Goal: Task Accomplishment & Management: Complete application form

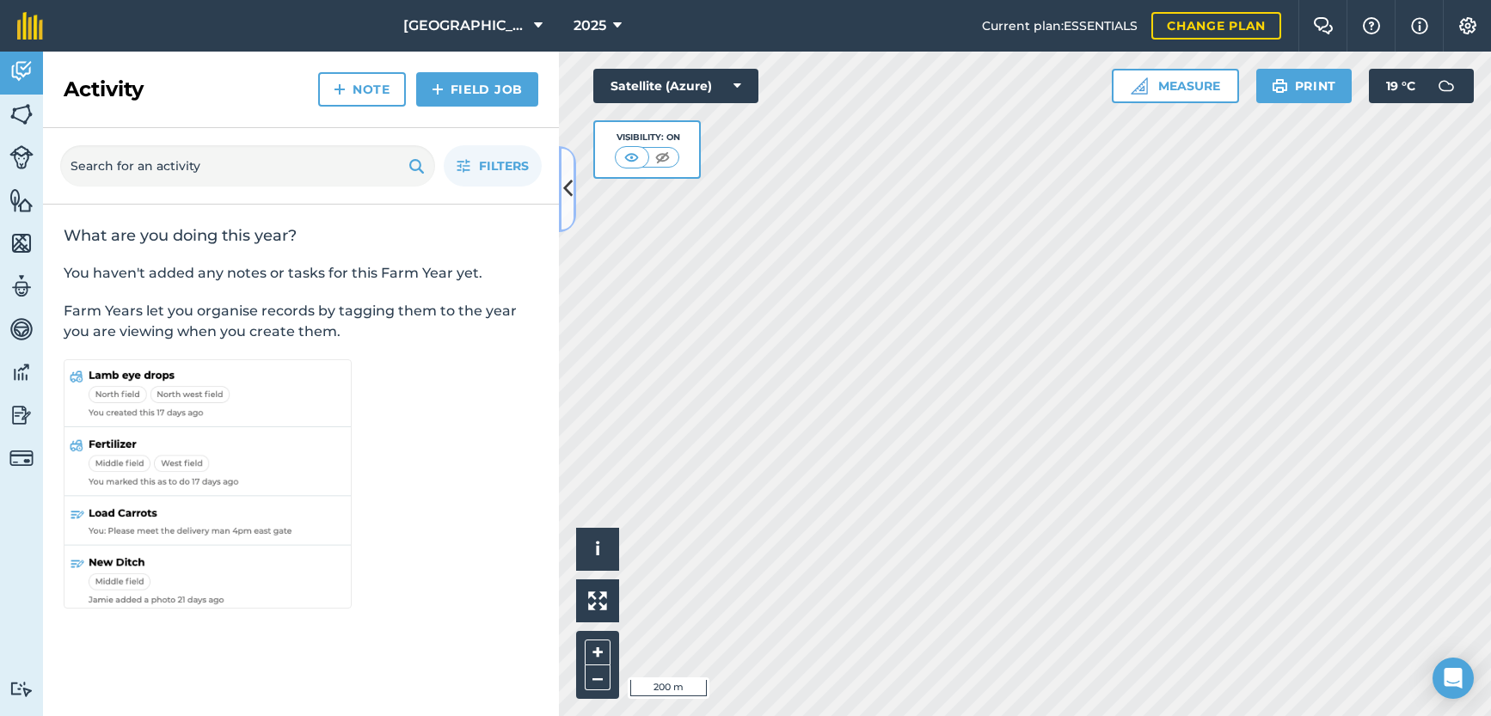
click at [567, 192] on icon at bounding box center [567, 189] width 9 height 30
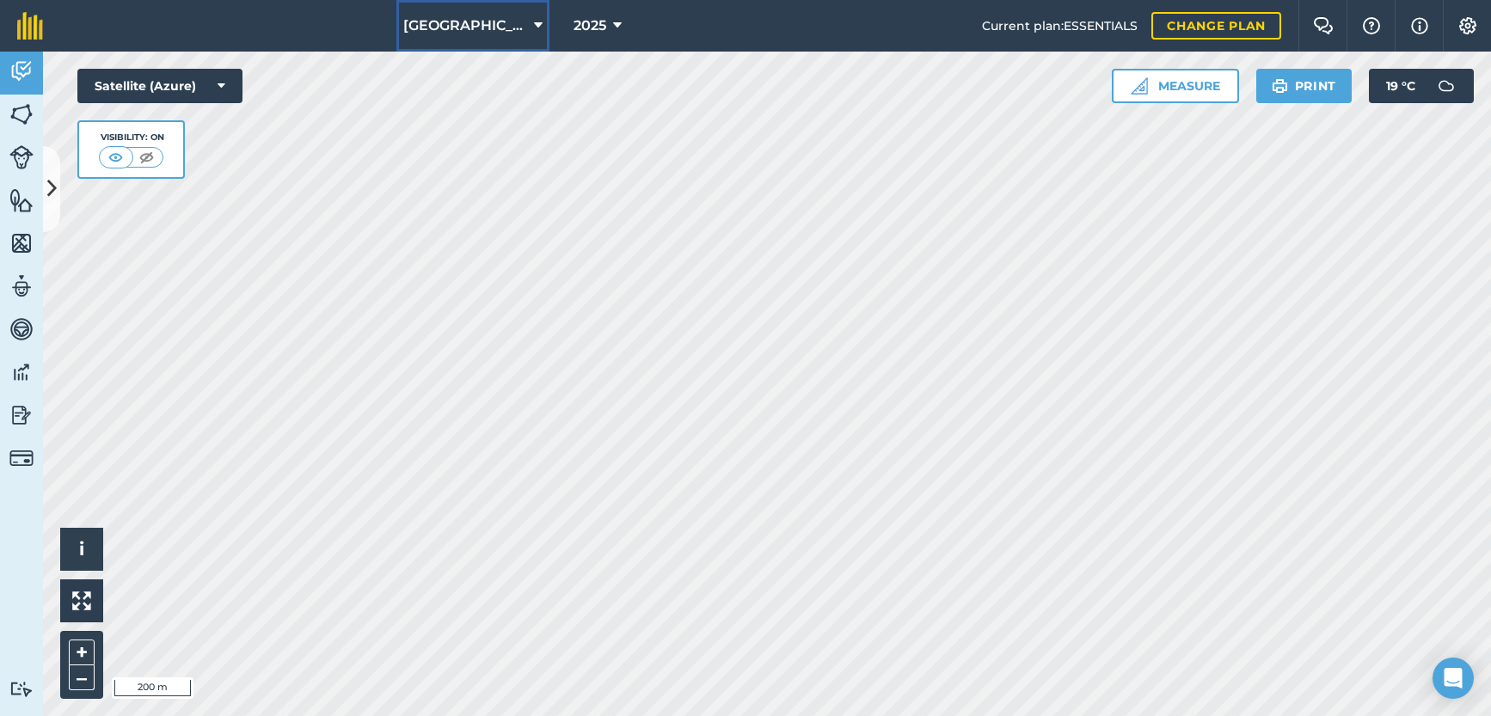
click at [511, 26] on button "Manor Farm" at bounding box center [472, 26] width 153 height 52
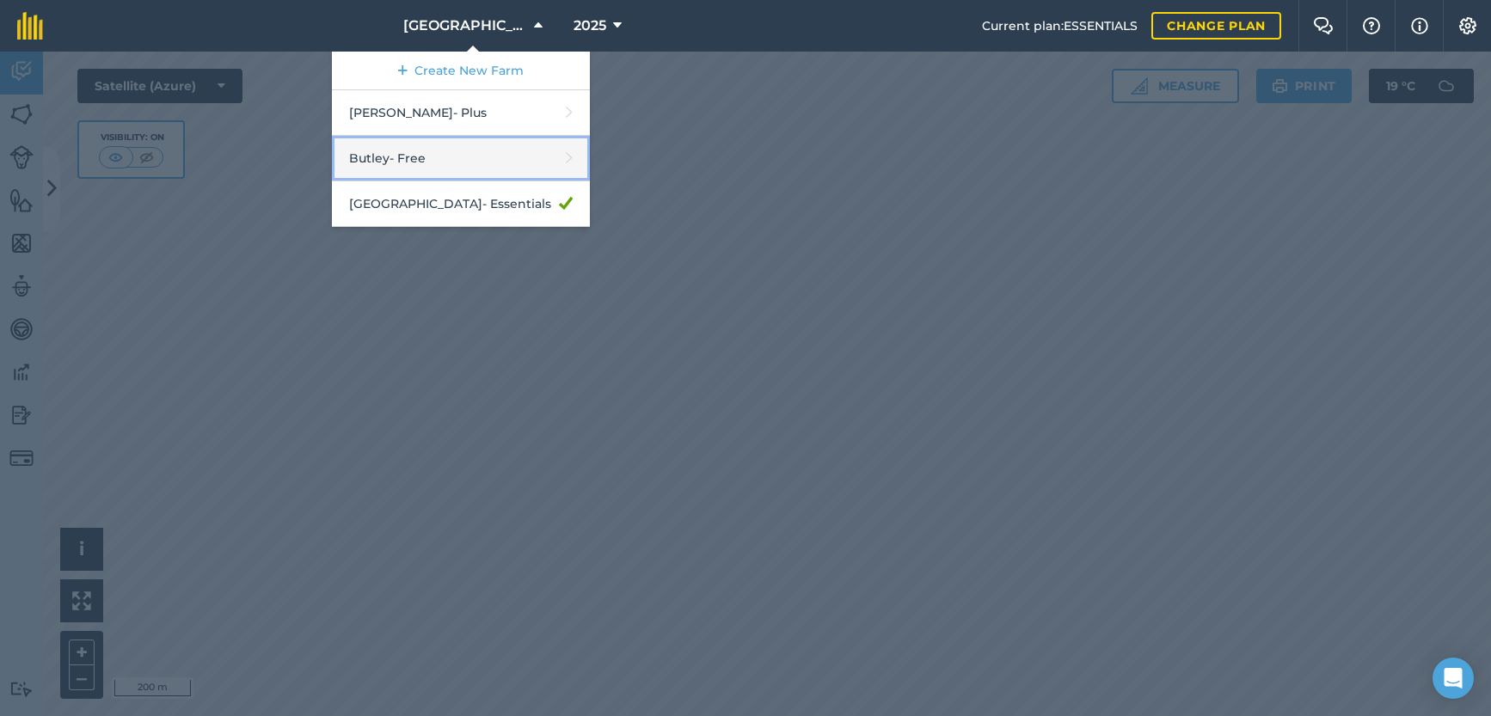
click at [446, 162] on link "Butley - Free" at bounding box center [461, 159] width 258 height 46
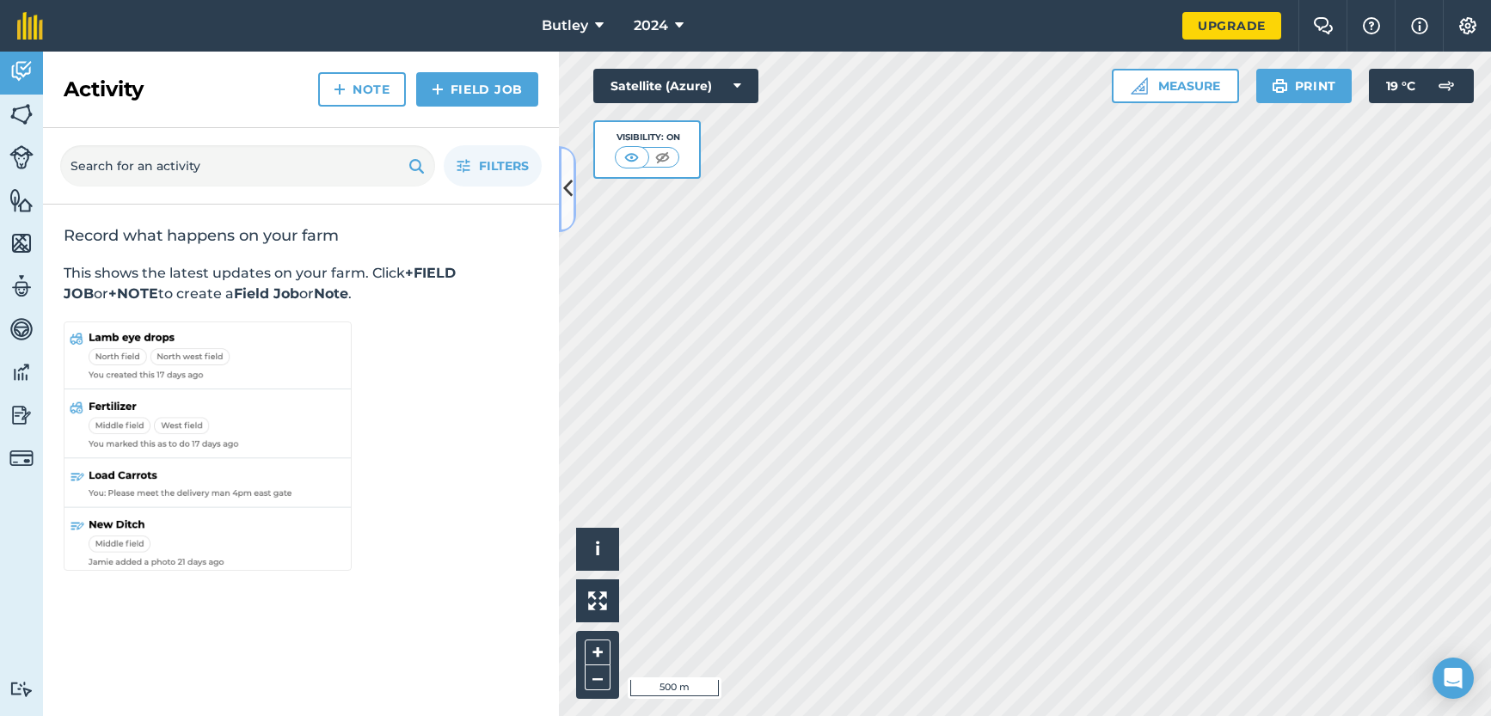
click at [564, 213] on button at bounding box center [567, 189] width 17 height 86
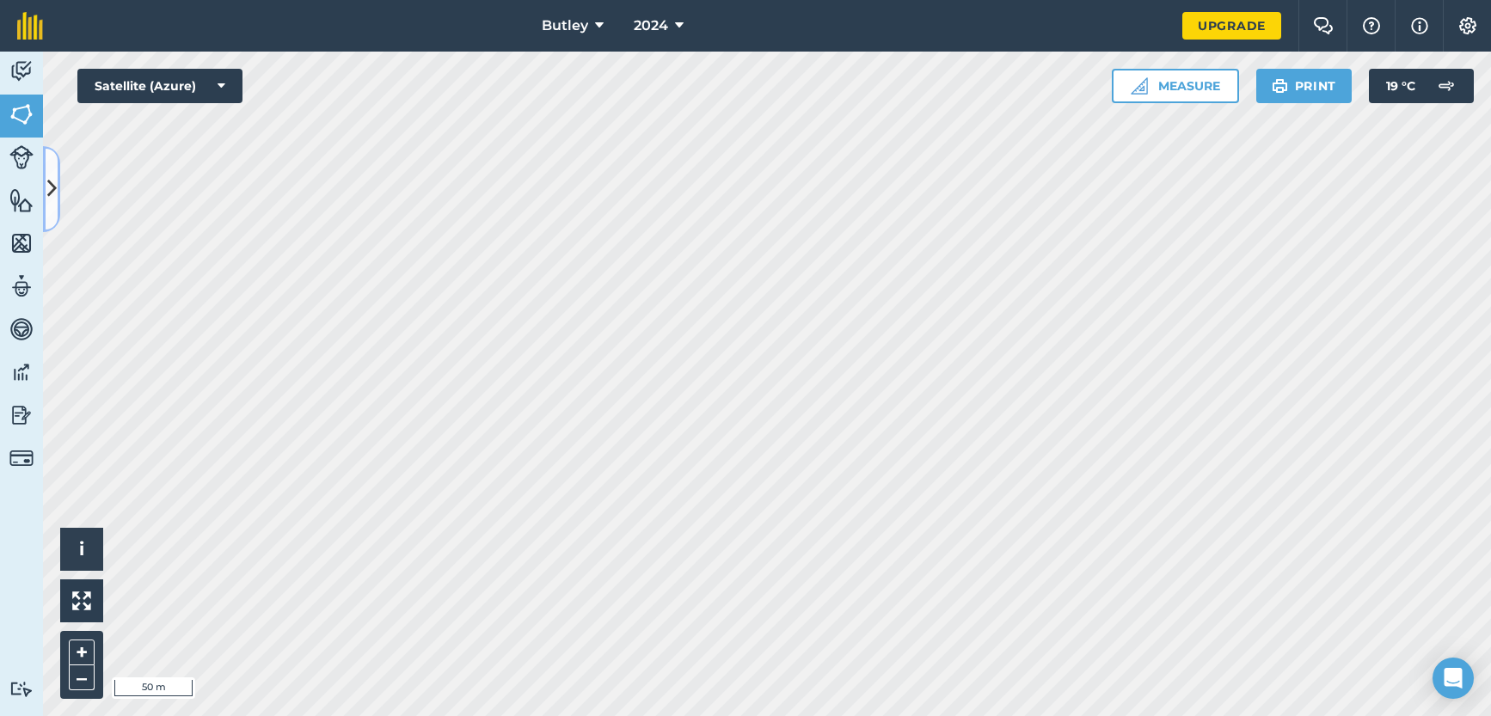
click at [52, 198] on icon at bounding box center [51, 189] width 9 height 30
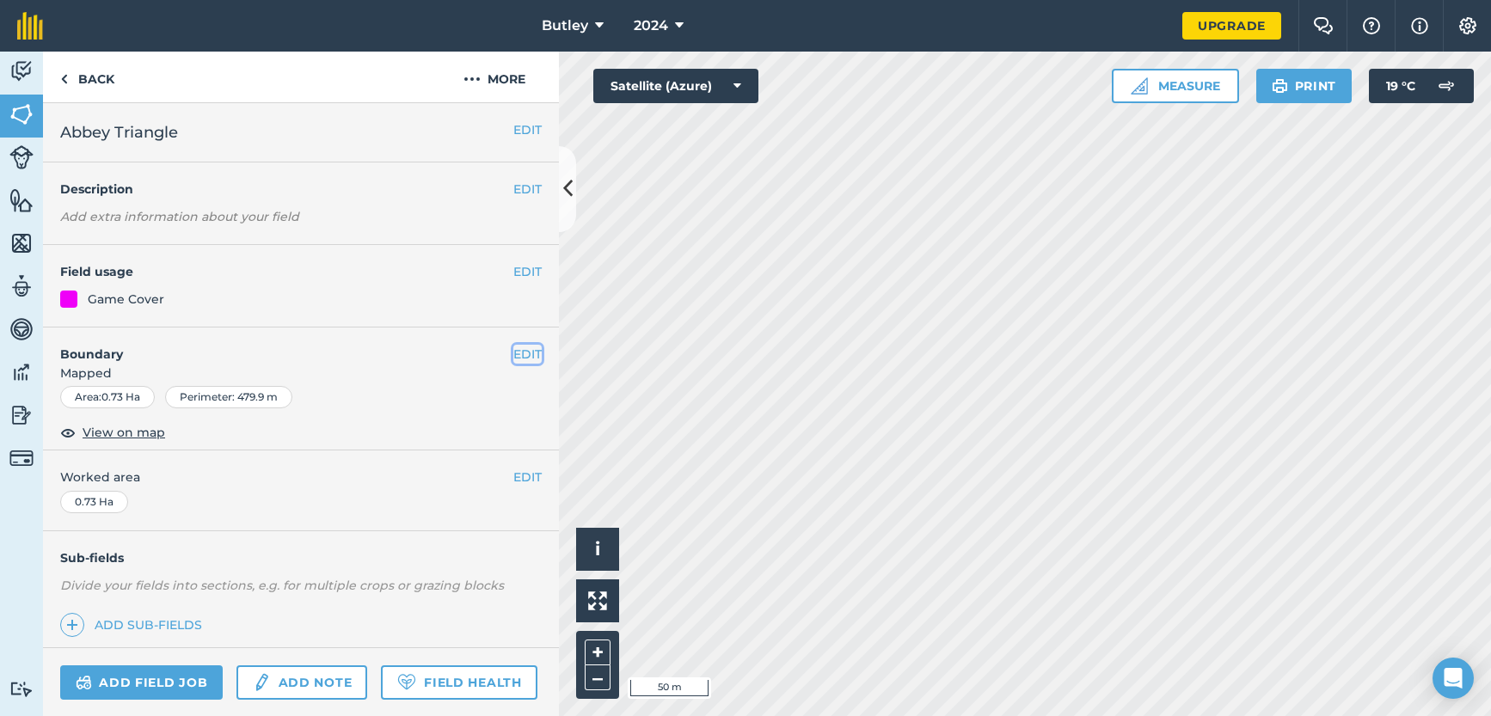
click at [513, 354] on button "EDIT" at bounding box center [527, 354] width 28 height 19
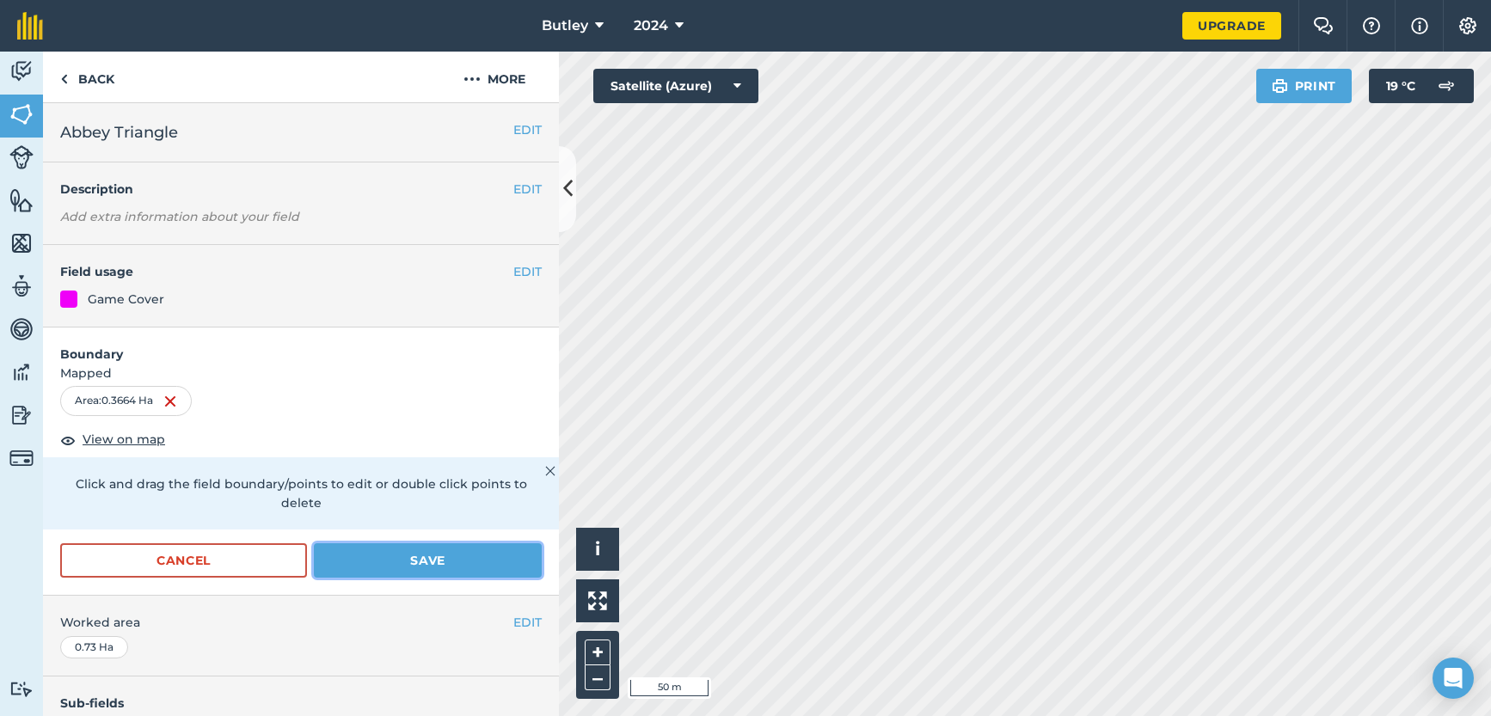
click at [372, 557] on button "Save" at bounding box center [428, 560] width 228 height 34
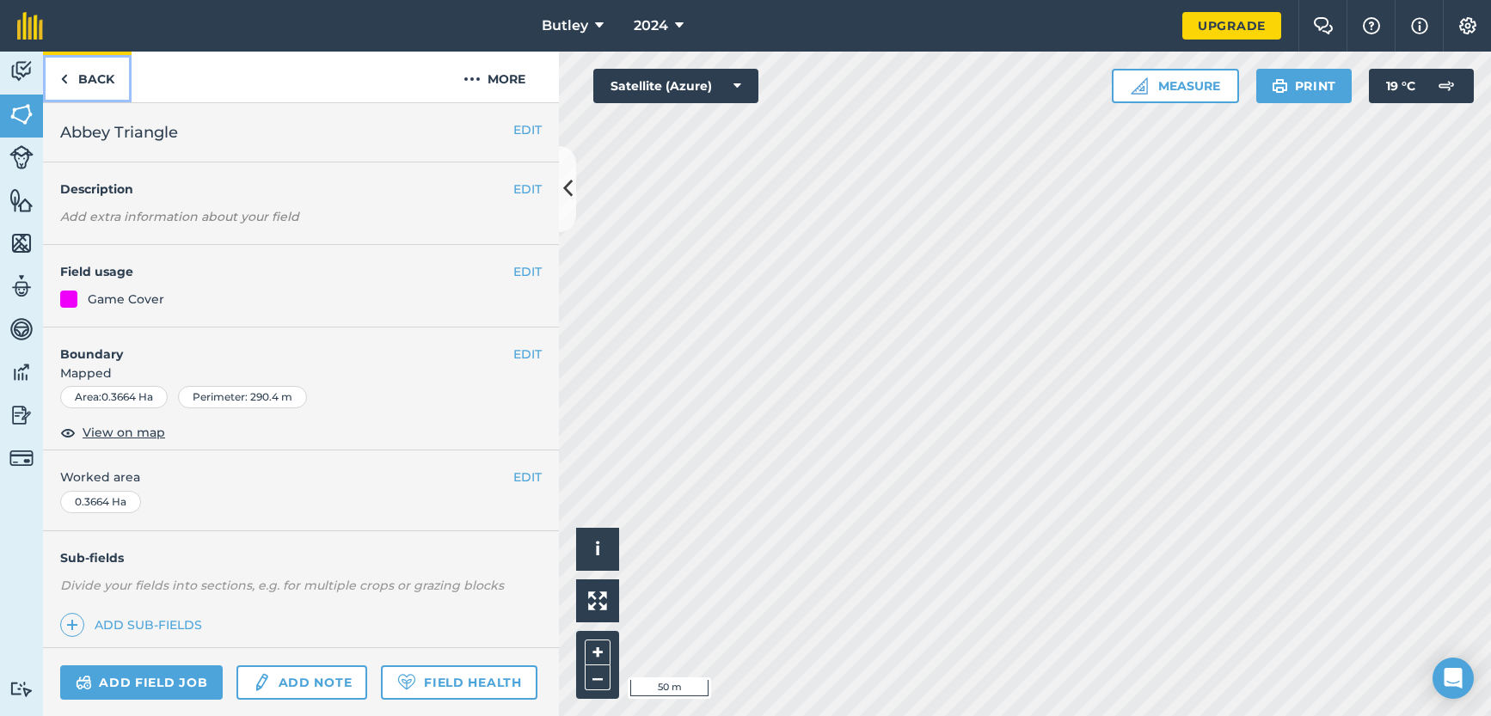
click at [89, 81] on link "Back" at bounding box center [87, 77] width 89 height 51
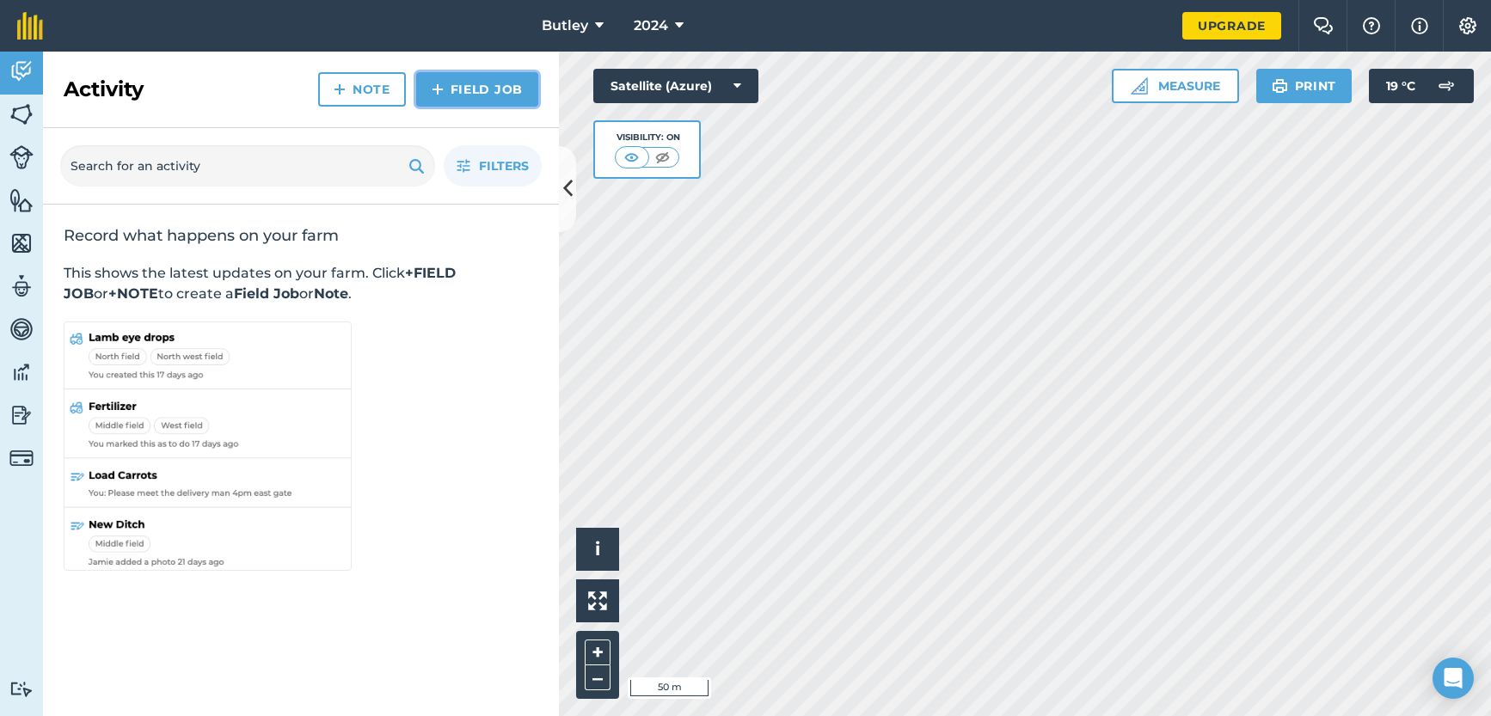
click at [465, 89] on link "Field Job" at bounding box center [477, 89] width 122 height 34
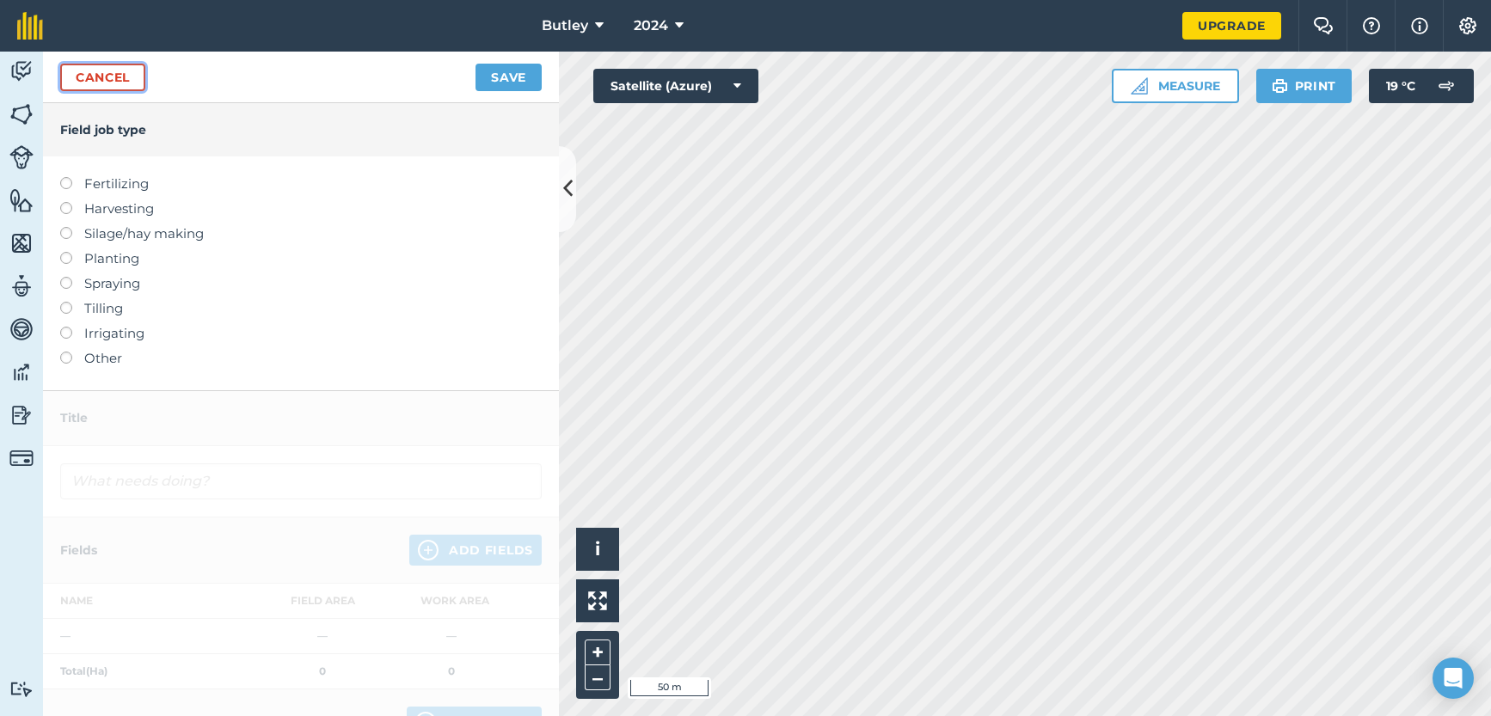
click at [117, 81] on link "Cancel" at bounding box center [102, 78] width 85 height 28
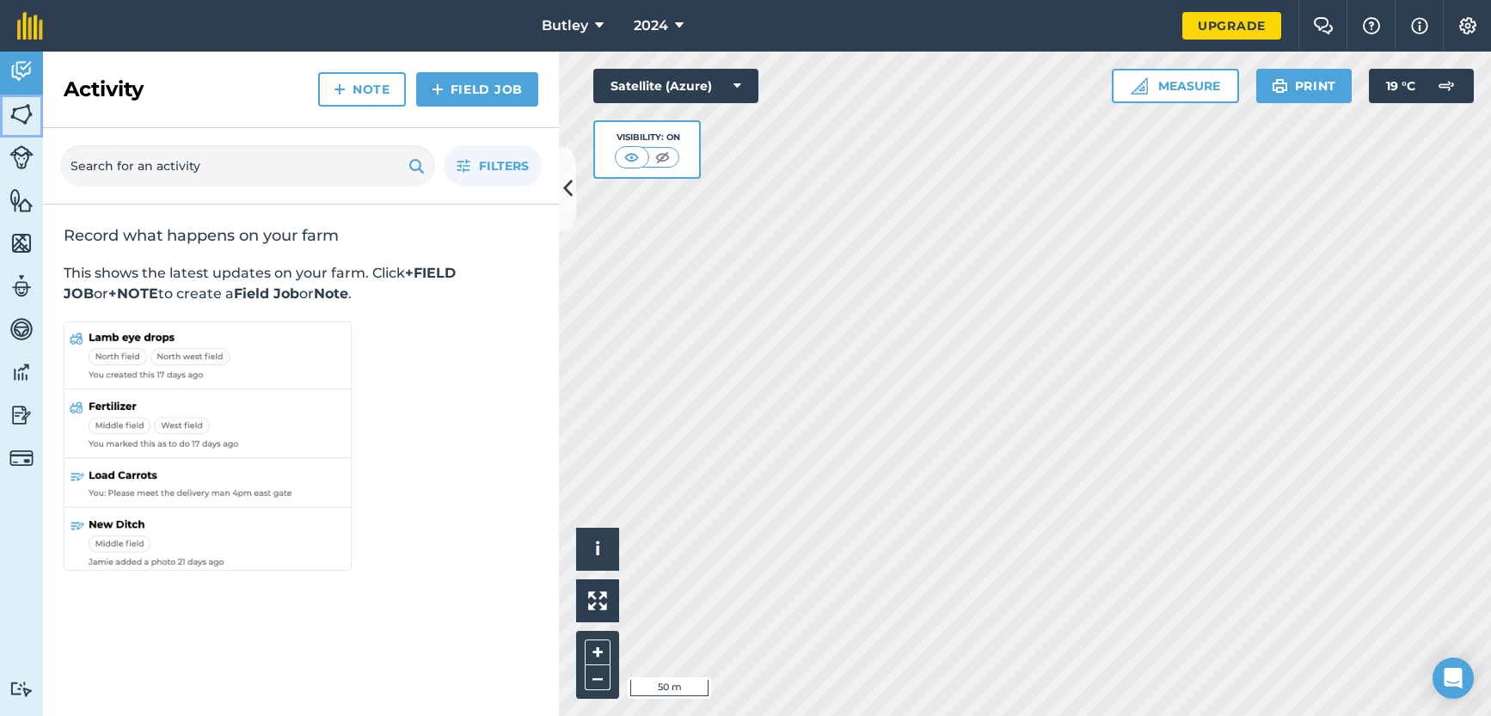
click at [17, 110] on img at bounding box center [21, 114] width 24 height 26
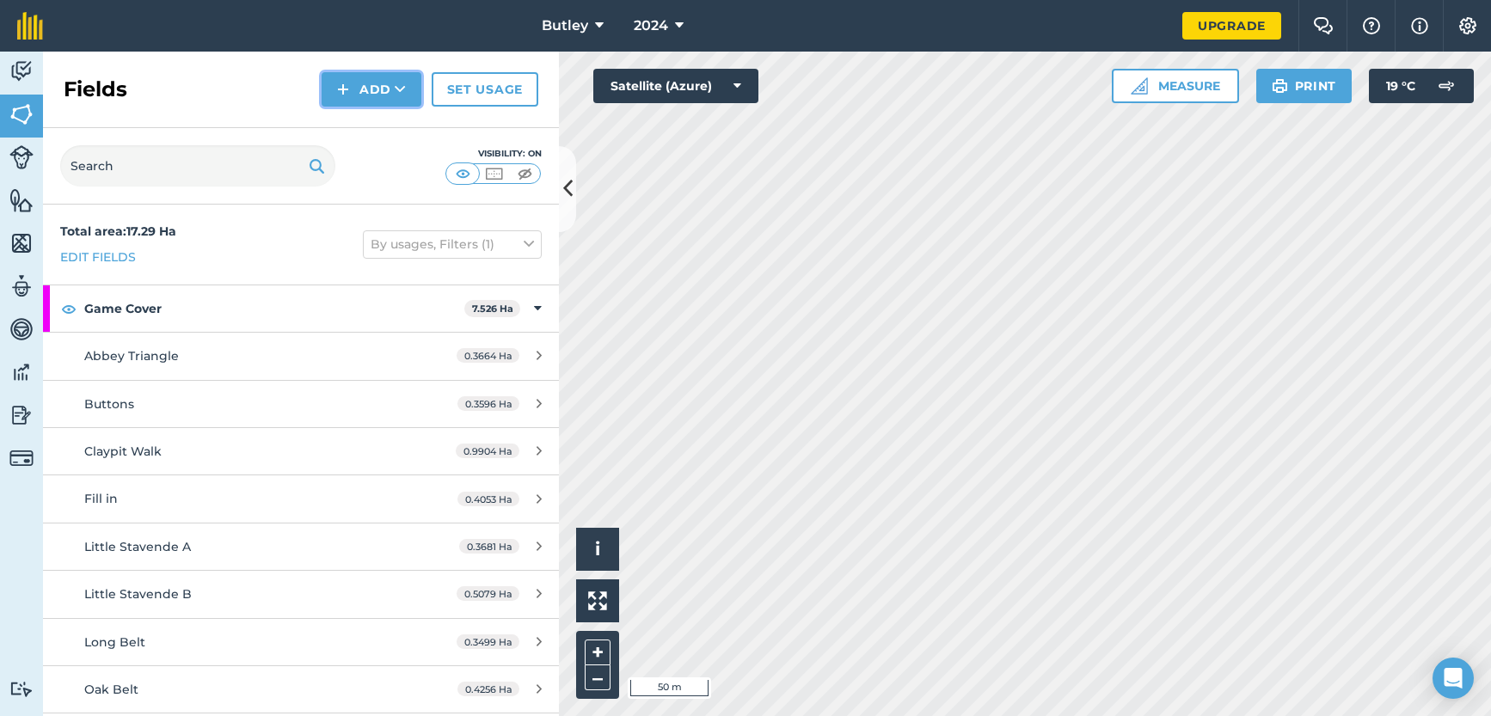
click at [374, 89] on button "Add" at bounding box center [372, 89] width 100 height 34
click at [382, 131] on link "Draw" at bounding box center [371, 128] width 95 height 38
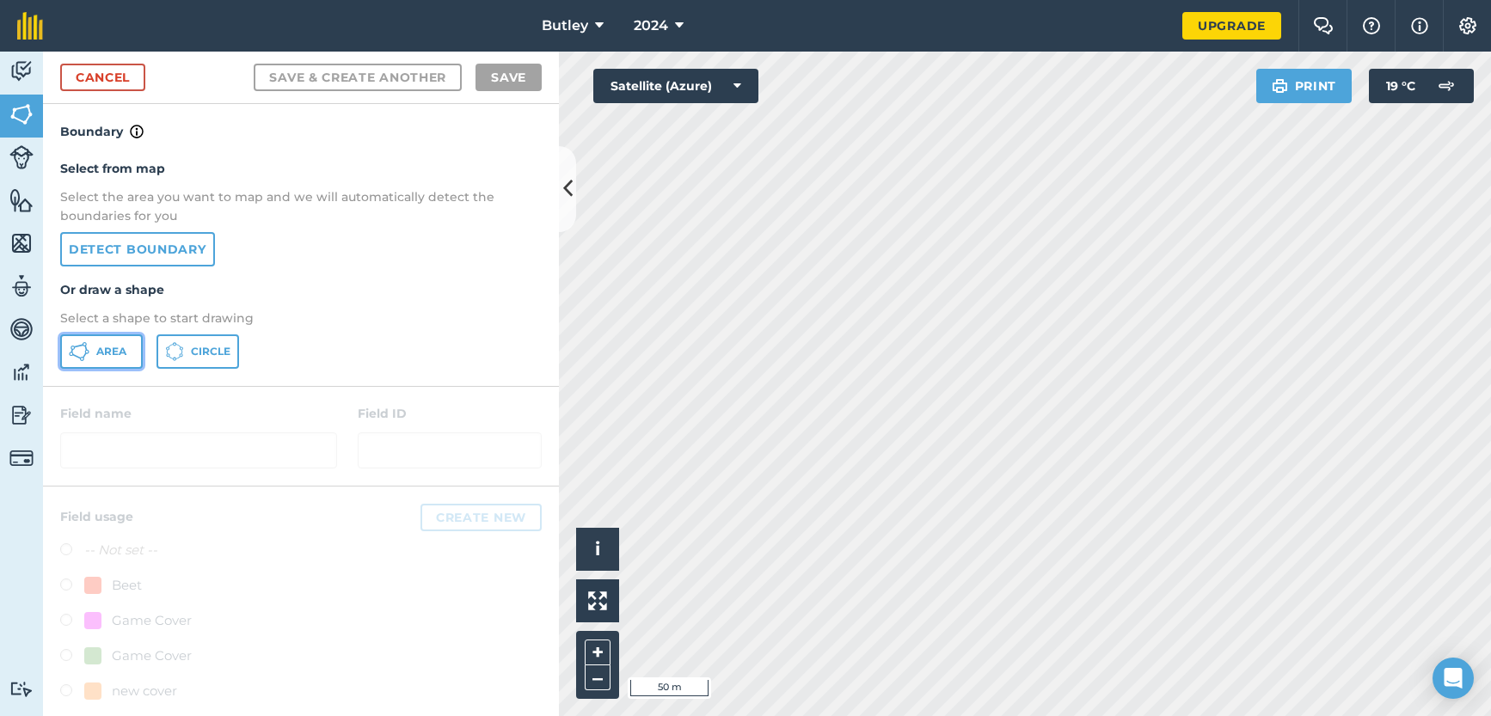
drag, startPoint x: 101, startPoint y: 351, endPoint x: 117, endPoint y: 351, distance: 16.3
click at [101, 351] on span "Area" at bounding box center [111, 352] width 30 height 14
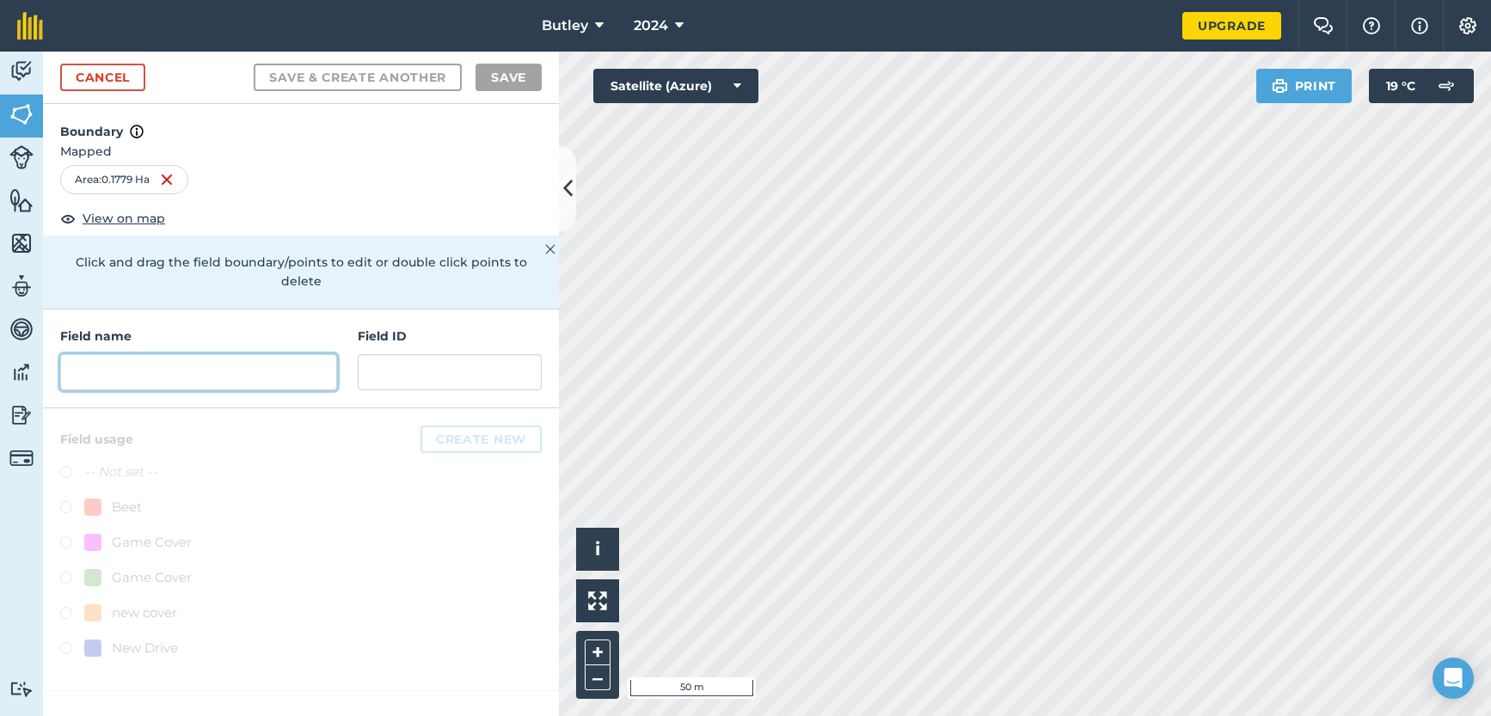
click at [107, 356] on input "text" at bounding box center [198, 372] width 277 height 36
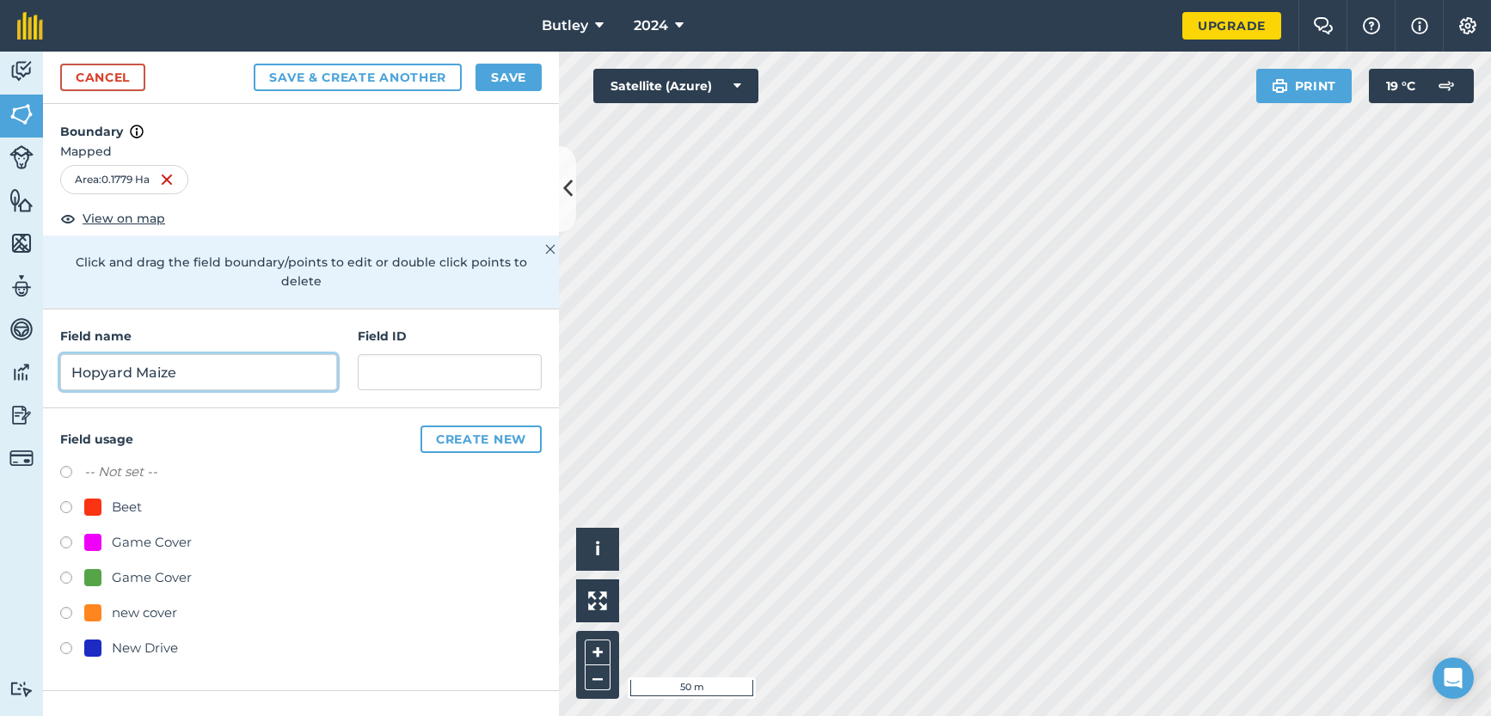
type input "Hopyard Maize"
click at [64, 642] on label at bounding box center [72, 650] width 24 height 17
radio input "true"
click at [503, 76] on button "Save" at bounding box center [508, 78] width 66 height 28
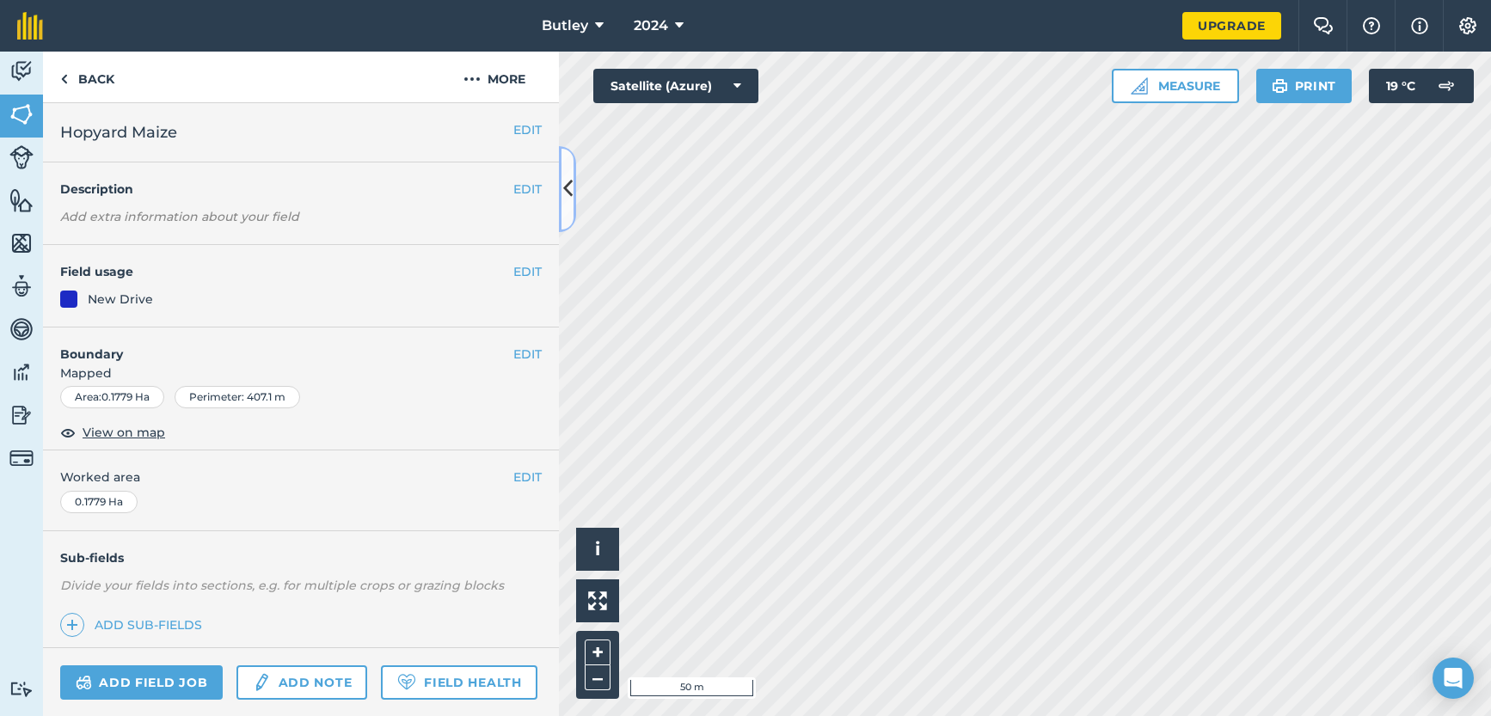
click at [563, 187] on icon at bounding box center [567, 189] width 9 height 30
